Goal: Find specific page/section: Find specific page/section

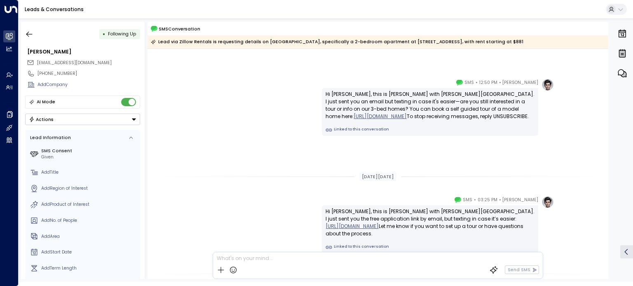
scroll to position [134, 0]
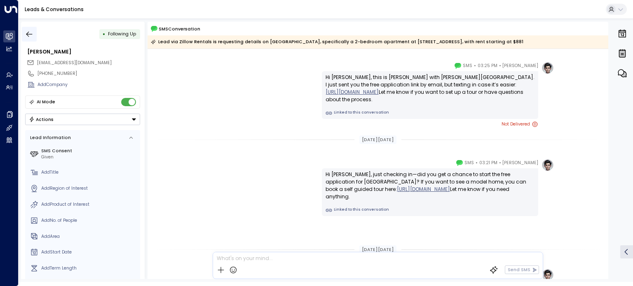
click at [29, 35] on icon "button" at bounding box center [29, 34] width 8 height 8
click at [27, 32] on icon "button" at bounding box center [29, 34] width 8 height 8
drag, startPoint x: 608, startPoint y: 119, endPoint x: 602, endPoint y: 57, distance: 62.1
click at [602, 57] on div "• Following Up Amanda Hawes amandaleehawes@gmail.com +12314081654 Add Company A…" at bounding box center [327, 151] width 612 height 258
click at [69, 9] on link "Leads & Conversations" at bounding box center [54, 9] width 59 height 7
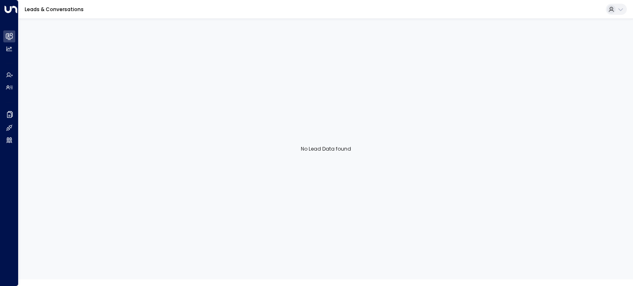
click at [174, 61] on div "No Lead Data found" at bounding box center [326, 149] width 614 height 261
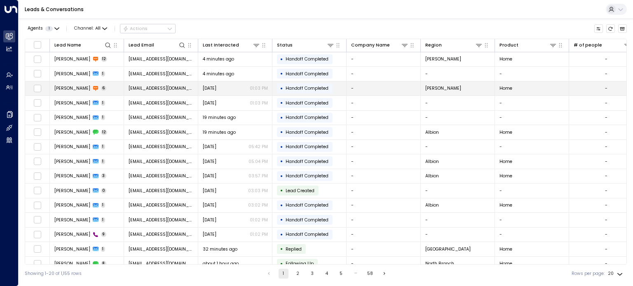
click at [70, 88] on span "[PERSON_NAME]" at bounding box center [72, 88] width 36 height 6
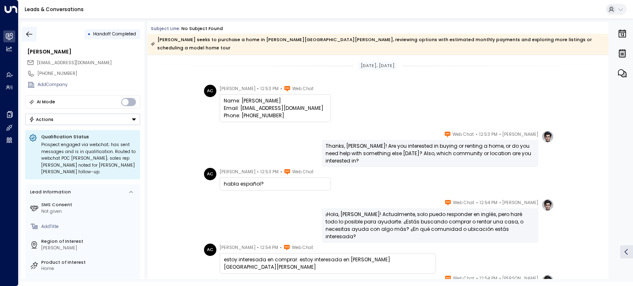
click at [29, 32] on icon "button" at bounding box center [29, 34] width 8 height 8
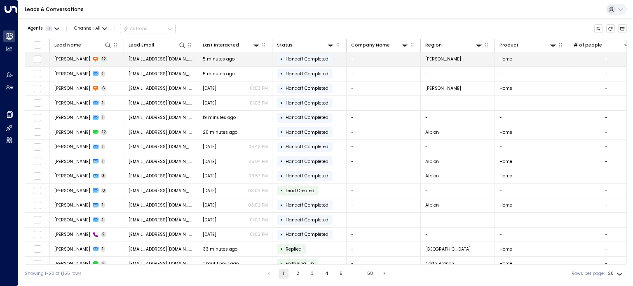
click at [73, 59] on span "[PERSON_NAME]" at bounding box center [72, 59] width 36 height 6
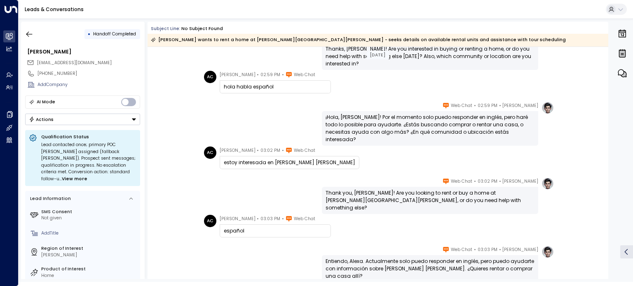
scroll to position [61, 0]
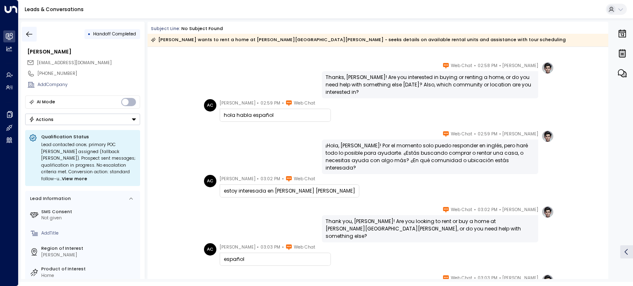
click at [30, 35] on icon "button" at bounding box center [29, 34] width 8 height 8
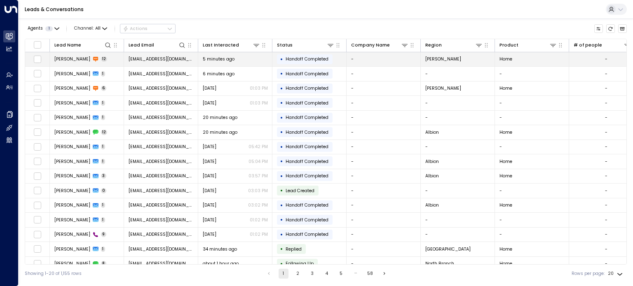
click at [68, 58] on span "[PERSON_NAME]" at bounding box center [72, 59] width 36 height 6
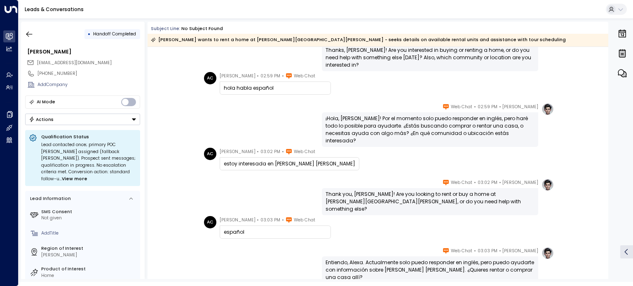
scroll to position [87, 0]
click at [30, 33] on icon "button" at bounding box center [29, 34] width 8 height 8
